Goal: Information Seeking & Learning: Understand process/instructions

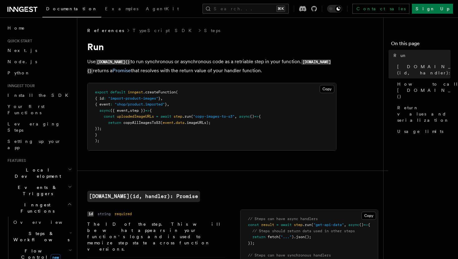
click at [22, 6] on icon at bounding box center [22, 9] width 30 height 7
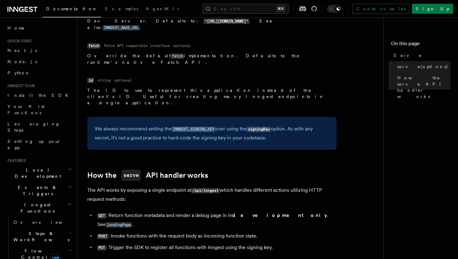
scroll to position [577, 0]
click at [132, 222] on code "landingPage" at bounding box center [119, 224] width 26 height 5
click at [306, 211] on li "GET : Return function metadata and render a debug page in in development only .…" at bounding box center [215, 220] width 241 height 18
click at [132, 222] on code "landingPage" at bounding box center [119, 224] width 26 height 5
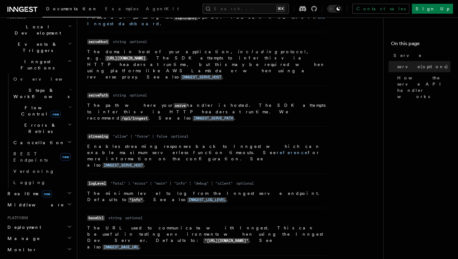
scroll to position [144, 0]
click at [69, 188] on h2 "Realtime new" at bounding box center [39, 193] width 68 height 11
click at [65, 250] on h2 "Deployment" at bounding box center [39, 255] width 68 height 11
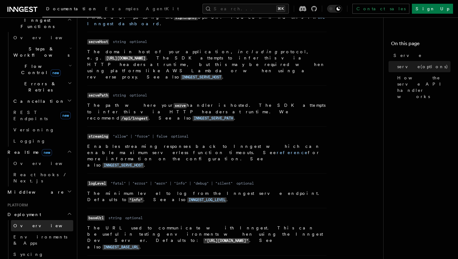
click at [54, 220] on link "Overview" at bounding box center [42, 225] width 62 height 11
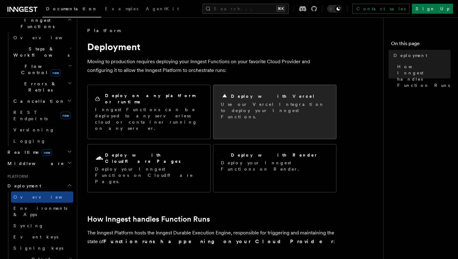
click at [243, 109] on p "Use our Vercel Integration to deploy your Inngest Functions." at bounding box center [275, 110] width 108 height 19
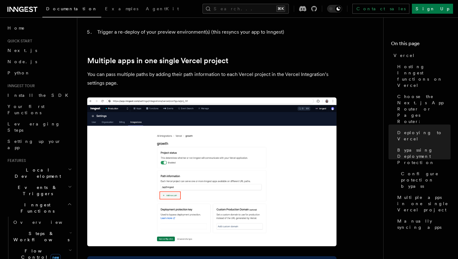
scroll to position [862, 0]
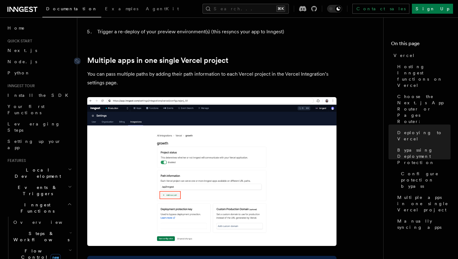
click at [157, 56] on link "Multiple apps in one single Vercel project" at bounding box center [157, 60] width 141 height 9
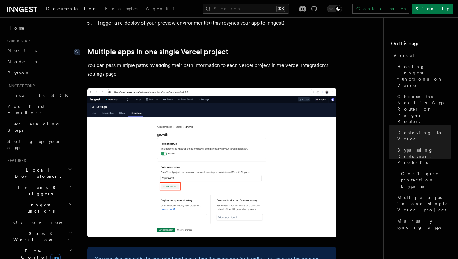
scroll to position [872, 0]
